Goal: Task Accomplishment & Management: Use online tool/utility

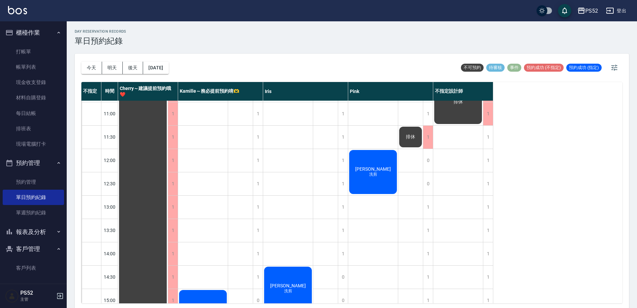
scroll to position [22, 0]
click at [44, 51] on link "打帳單" at bounding box center [33, 51] width 61 height 15
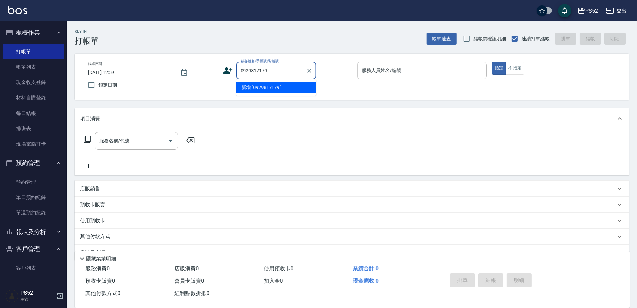
type input "0929817179"
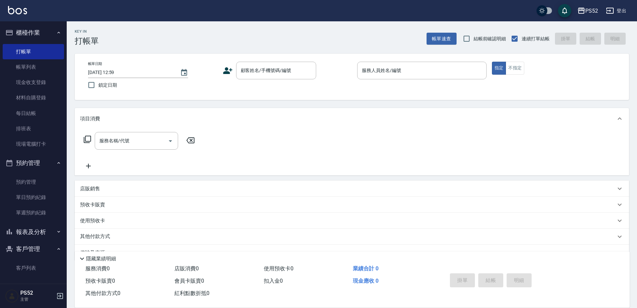
click at [231, 69] on icon at bounding box center [228, 71] width 10 height 10
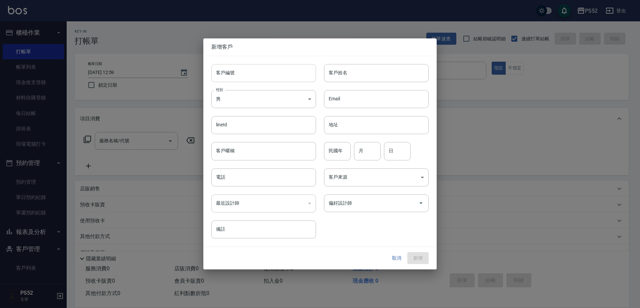
click at [256, 71] on input "客戶編號" at bounding box center [263, 73] width 105 height 18
type input "b"
paste input "0929817179"
type input "B0929817179"
click at [243, 181] on input "電話" at bounding box center [263, 177] width 105 height 18
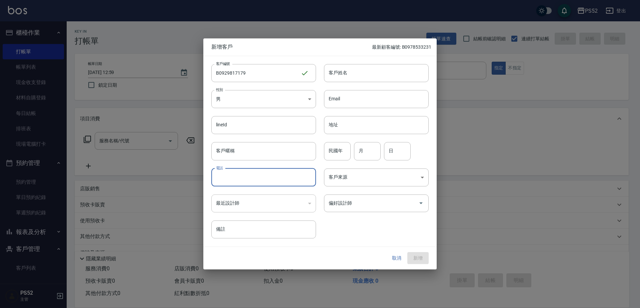
paste input "0929817179"
type input "0929817179"
click at [339, 148] on input "民國年" at bounding box center [337, 151] width 27 height 18
type input "88"
type input "6"
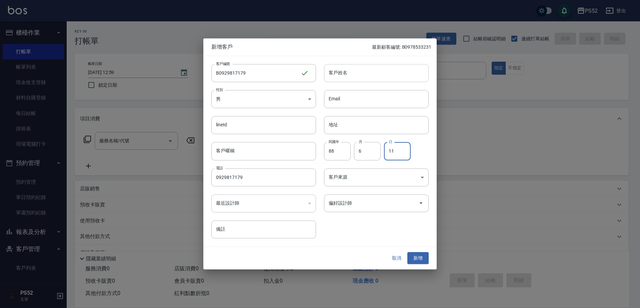
type input "11"
click at [376, 70] on input "客戶姓名" at bounding box center [376, 73] width 105 height 18
type input "S"
type input "＿"
type input "[PERSON_NAME]"
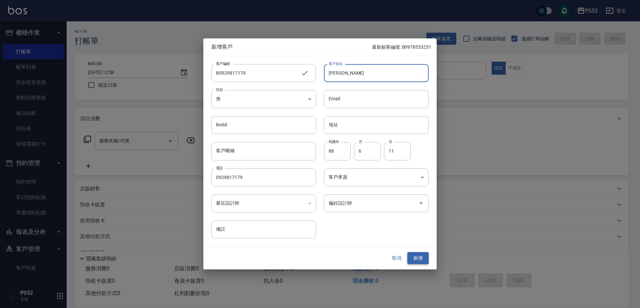
click at [421, 259] on button "新增" at bounding box center [417, 258] width 21 height 12
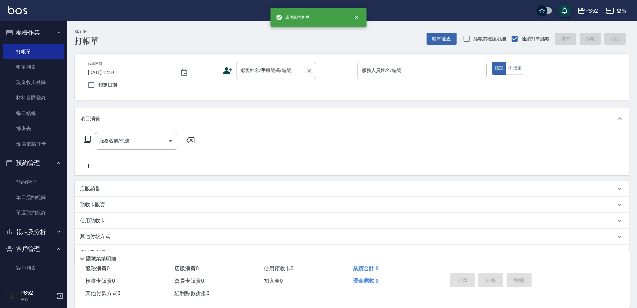
click at [288, 71] on input "顧客姓名/手機號碼/編號" at bounding box center [271, 71] width 64 height 12
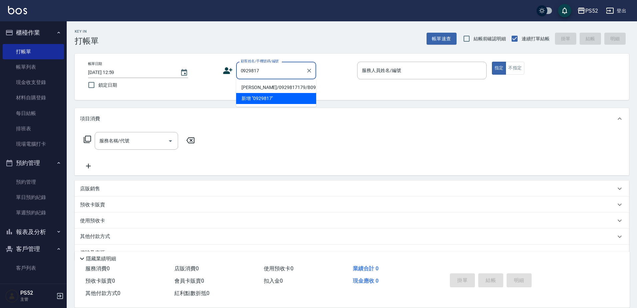
click at [277, 89] on li "[PERSON_NAME]/0929817179/B0929817179" at bounding box center [276, 87] width 80 height 11
type input "[PERSON_NAME]/0929817179/B0929817179"
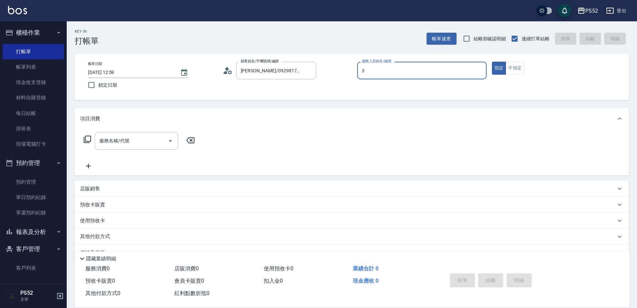
type input "3"
type button "true"
type input "Kamille～務必提前預約唷🫶-3"
click at [131, 147] on input "服務名稱/代號" at bounding box center [131, 141] width 67 height 12
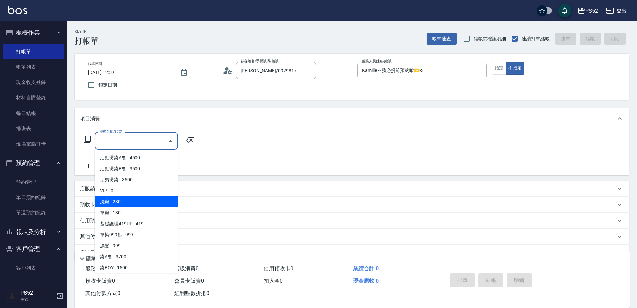
click at [141, 203] on span "洗剪 - 280" at bounding box center [136, 201] width 83 height 11
type input "洗剪(C1)"
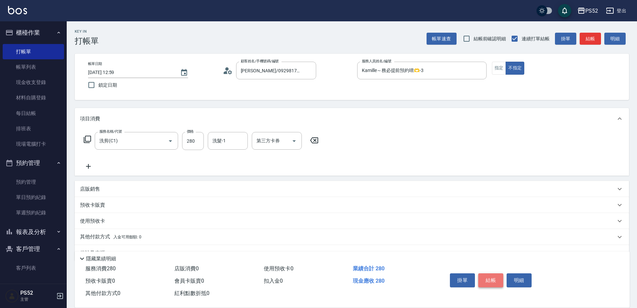
click at [489, 283] on button "結帳" at bounding box center [490, 280] width 25 height 14
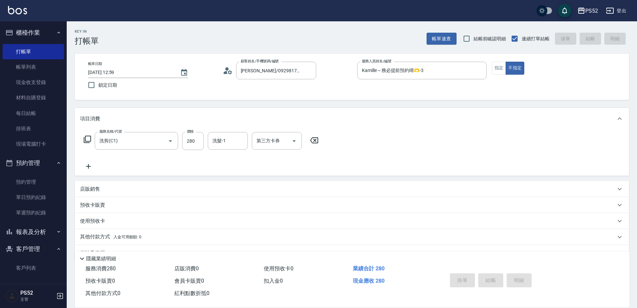
type input "[DATE] 13:00"
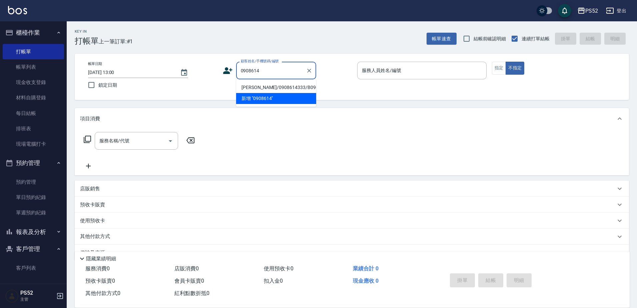
click at [262, 93] on li "[PERSON_NAME]/0908614333/B0908614333" at bounding box center [276, 87] width 80 height 11
type input "[PERSON_NAME]/0908614333/B0908614333"
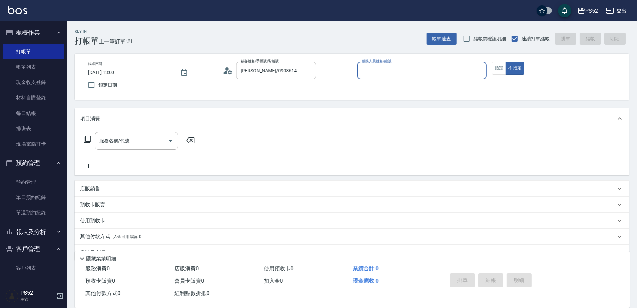
type input "2"
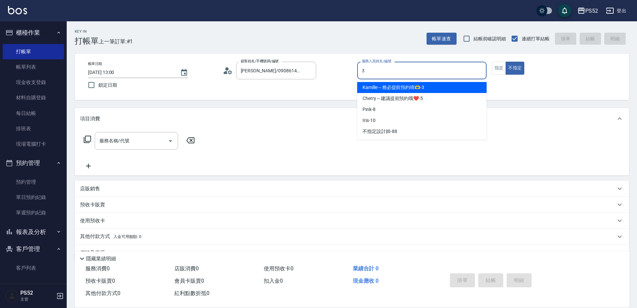
type input "Kamille～務必提前預約唷🫶-3"
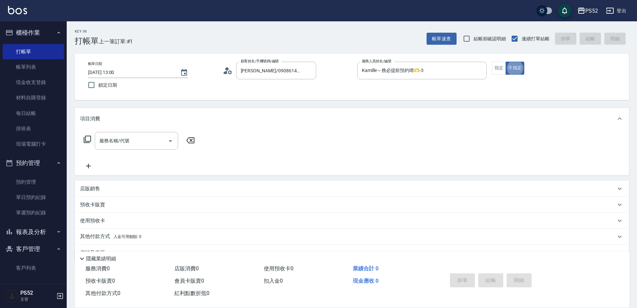
type button "false"
click at [136, 134] on div "服務名稱/代號" at bounding box center [136, 141] width 83 height 18
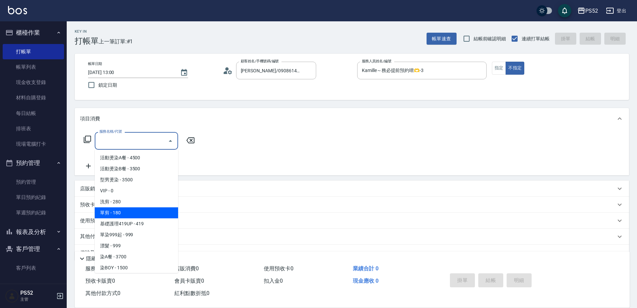
click at [145, 211] on span "單剪 - 180" at bounding box center [136, 212] width 83 height 11
type input "單剪(C2)"
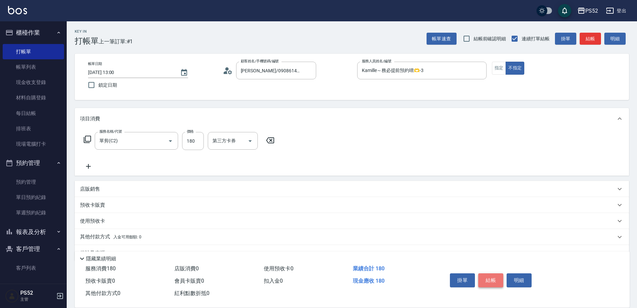
click at [489, 277] on button "結帳" at bounding box center [490, 280] width 25 height 14
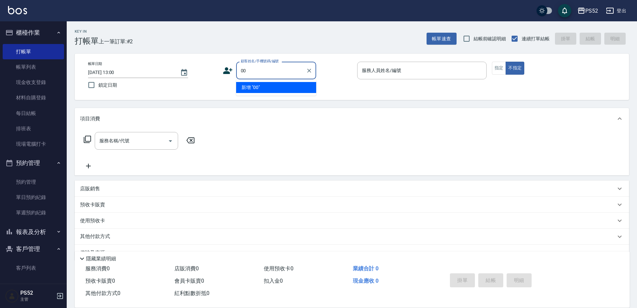
type input "00"
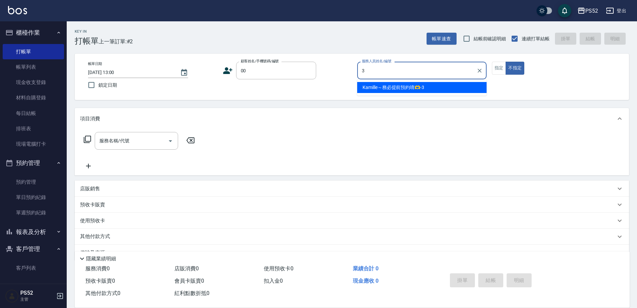
type input "Kamille～務必提前預約唷🫶-3"
type input "無名氏/00/PS00"
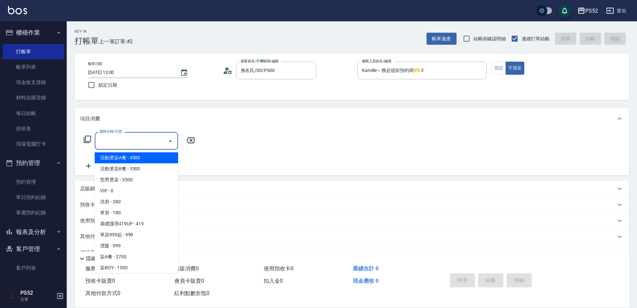
click at [144, 140] on input "服務名稱/代號" at bounding box center [131, 141] width 67 height 12
type input "＿"
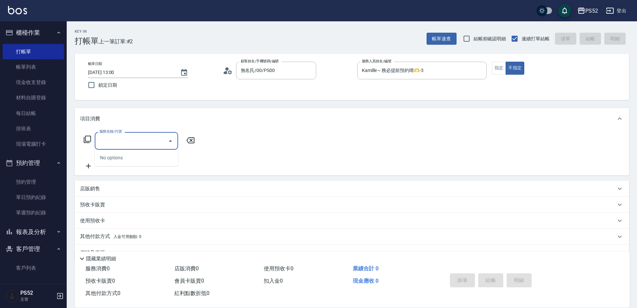
type input "S"
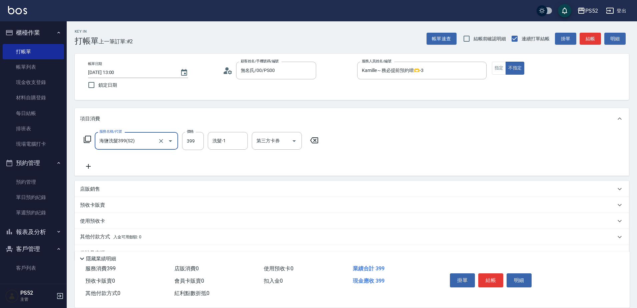
type input "海鹽洗髮399(S2)"
click at [190, 134] on label "價格" at bounding box center [190, 131] width 7 height 5
click at [190, 134] on input "399" at bounding box center [193, 141] width 22 height 18
type input "689"
click at [495, 279] on button "結帳" at bounding box center [490, 280] width 25 height 14
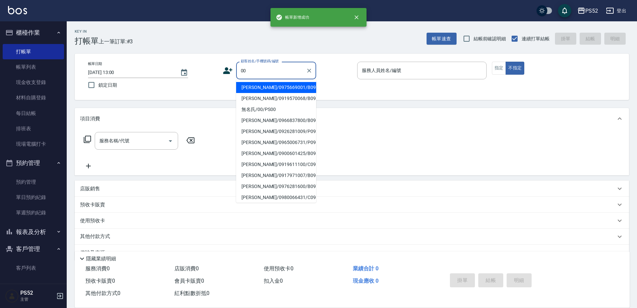
type input "[PERSON_NAME]/0975669001/B0975669001"
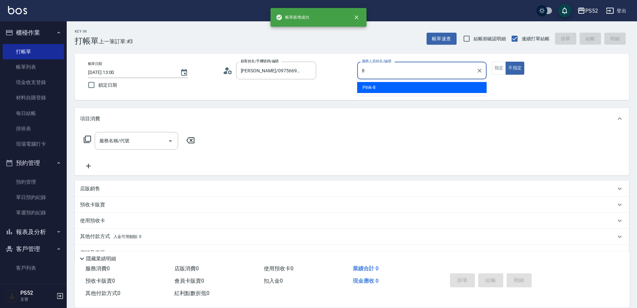
type input "Pink-8"
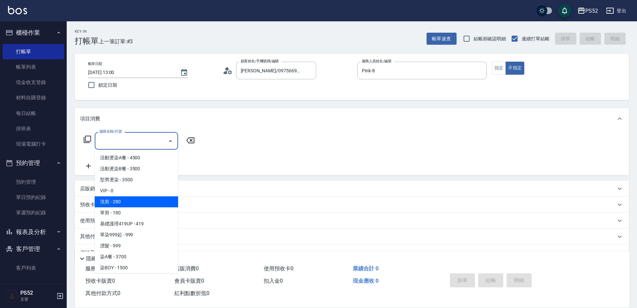
type input "洗剪(C1)"
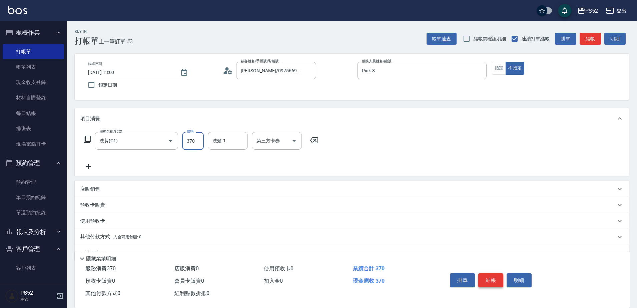
type input "370"
click at [485, 278] on button "結帳" at bounding box center [490, 280] width 25 height 14
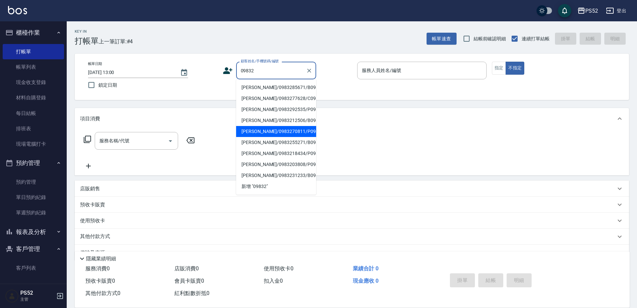
click at [284, 137] on li "[PERSON_NAME]/0983270811/P0983270811" at bounding box center [276, 131] width 80 height 11
type input "[PERSON_NAME]/0983270811/P0983270811"
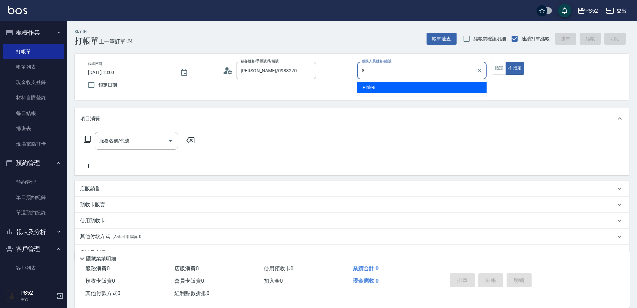
type input "Pink-8"
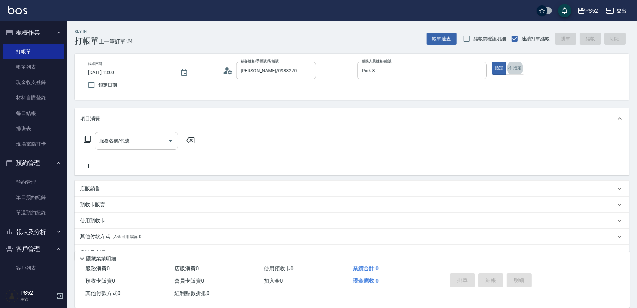
click at [134, 140] on input "服務名稱/代號" at bounding box center [131, 141] width 67 height 12
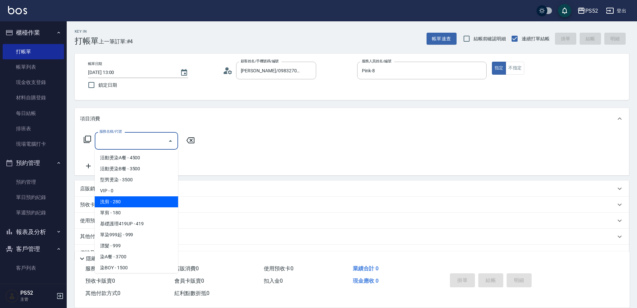
click at [140, 207] on span "洗剪 - 280" at bounding box center [136, 201] width 83 height 11
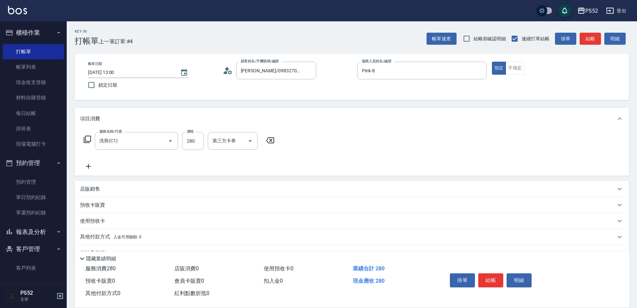
click at [140, 207] on div "預收卡販賣" at bounding box center [347, 205] width 535 height 7
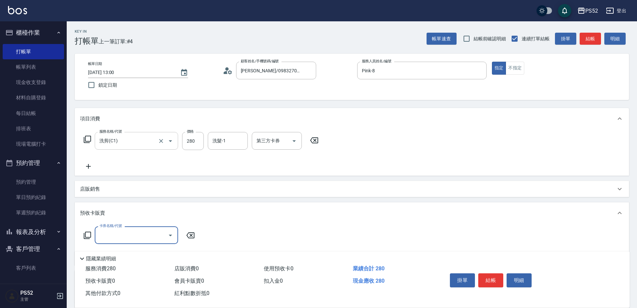
click at [166, 142] on button "Open" at bounding box center [170, 141] width 11 height 11
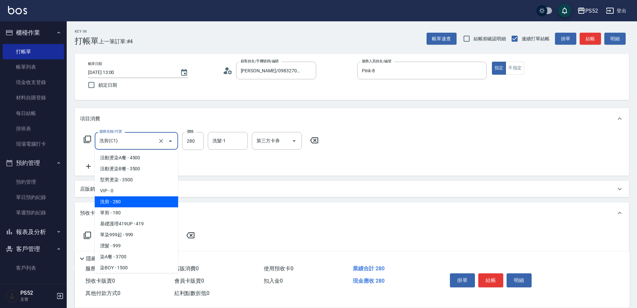
click at [172, 141] on icon "Close" at bounding box center [170, 141] width 8 height 8
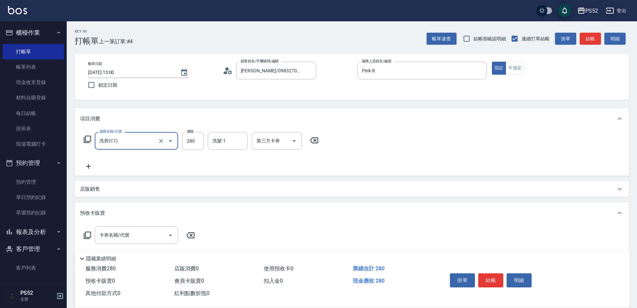
click at [172, 142] on icon "Open" at bounding box center [170, 141] width 8 height 8
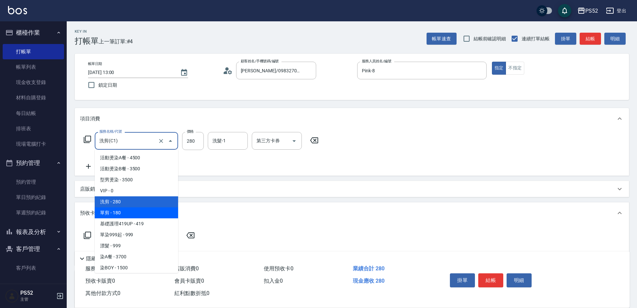
click at [152, 212] on span "單剪 - 180" at bounding box center [136, 212] width 83 height 11
type input "單剪(C2)"
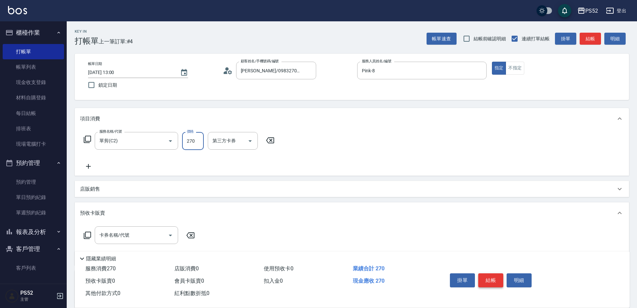
type input "270"
click at [486, 276] on button "結帳" at bounding box center [490, 280] width 25 height 14
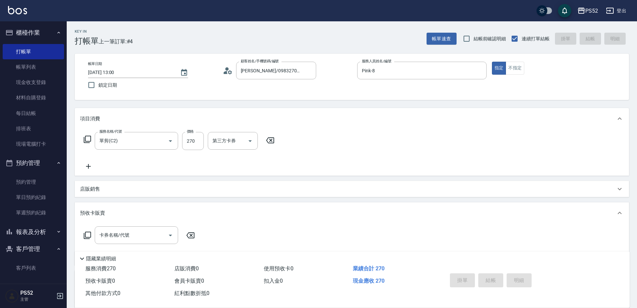
type input "[DATE] 13:01"
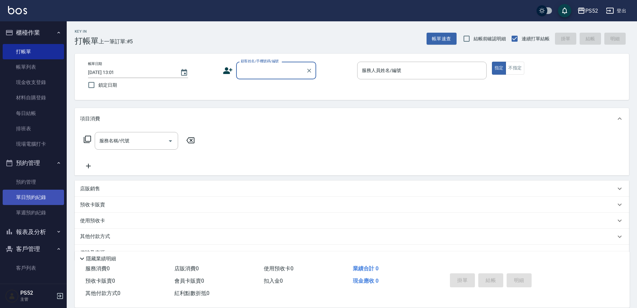
click at [56, 199] on link "單日預約紀錄" at bounding box center [33, 197] width 61 height 15
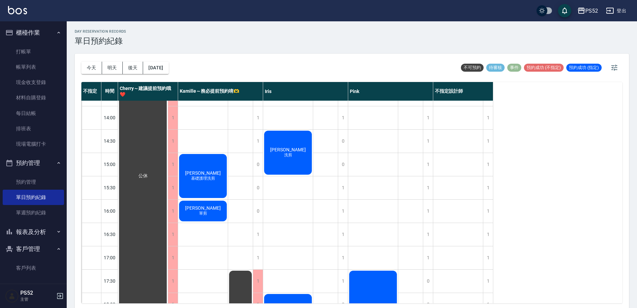
scroll to position [156, 0]
